Goal: Task Accomplishment & Management: Manage account settings

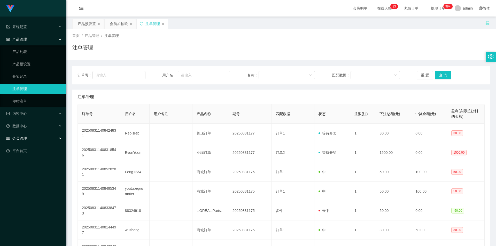
click at [37, 139] on div "会员管理" at bounding box center [33, 138] width 66 height 10
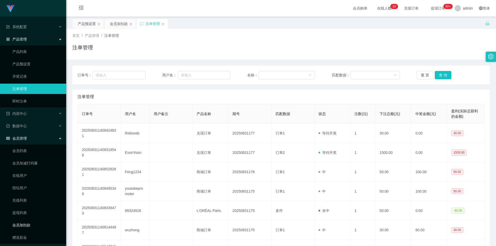
click at [27, 226] on link "会员加扣款" at bounding box center [37, 225] width 50 height 10
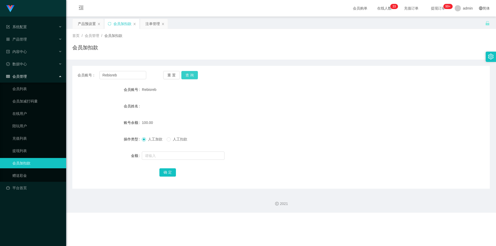
click at [193, 75] on button "查 询" at bounding box center [189, 75] width 17 height 8
click at [191, 74] on button "查 询" at bounding box center [189, 75] width 17 height 8
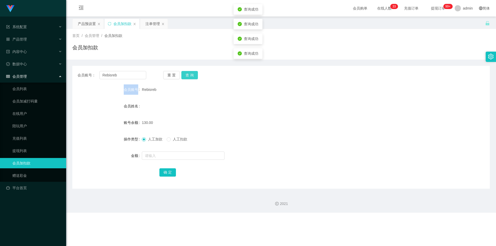
click at [191, 74] on div "重 置 查 询" at bounding box center [197, 75] width 69 height 8
click at [191, 74] on button "查 询" at bounding box center [189, 75] width 17 height 8
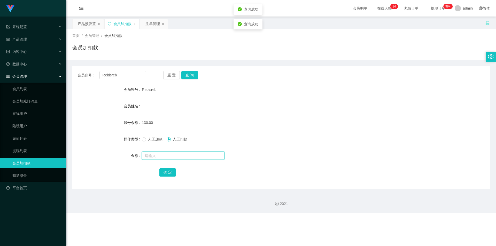
click at [170, 156] on input "text" at bounding box center [183, 156] width 83 height 8
type input "130"
click at [168, 173] on button "确 定" at bounding box center [167, 173] width 17 height 8
